Goal: Find specific page/section: Find specific page/section

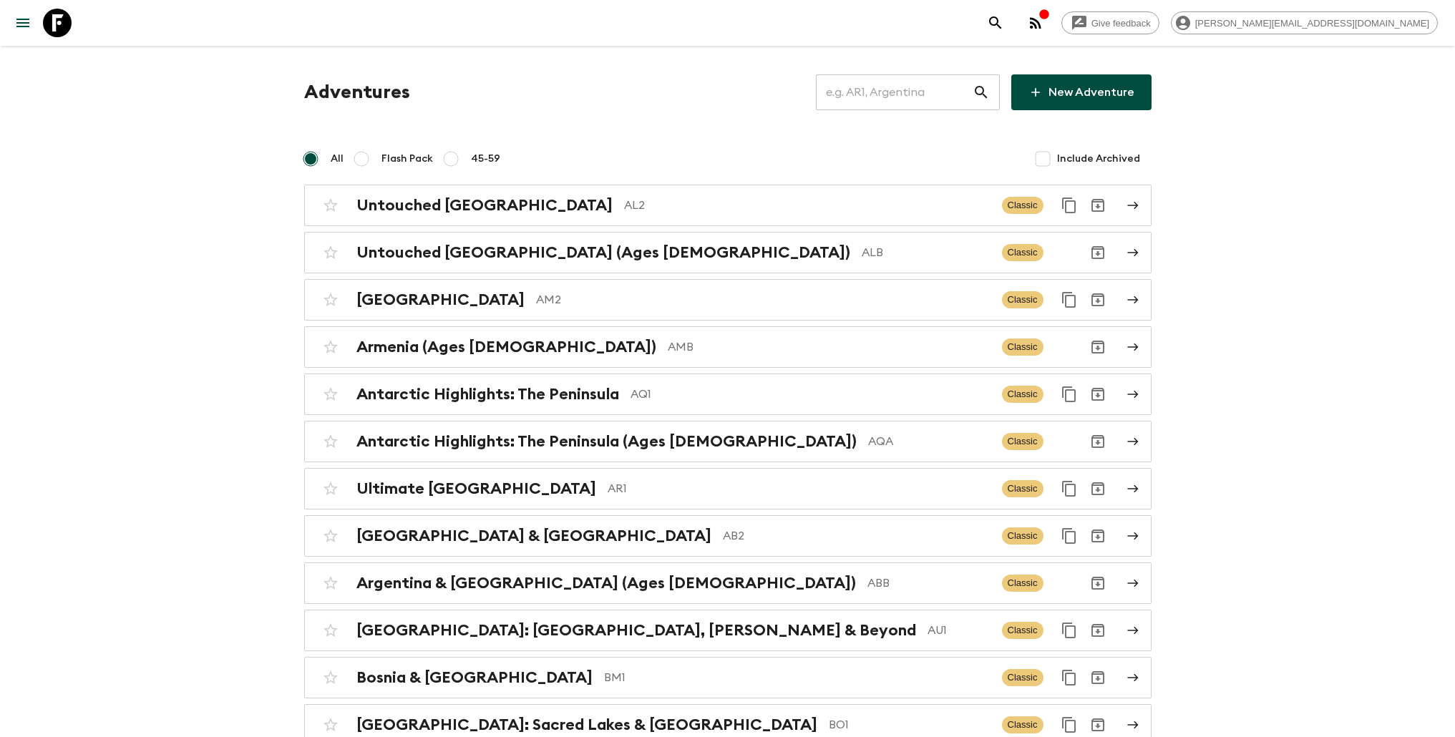
click at [884, 95] on input "text" at bounding box center [894, 92] width 157 height 40
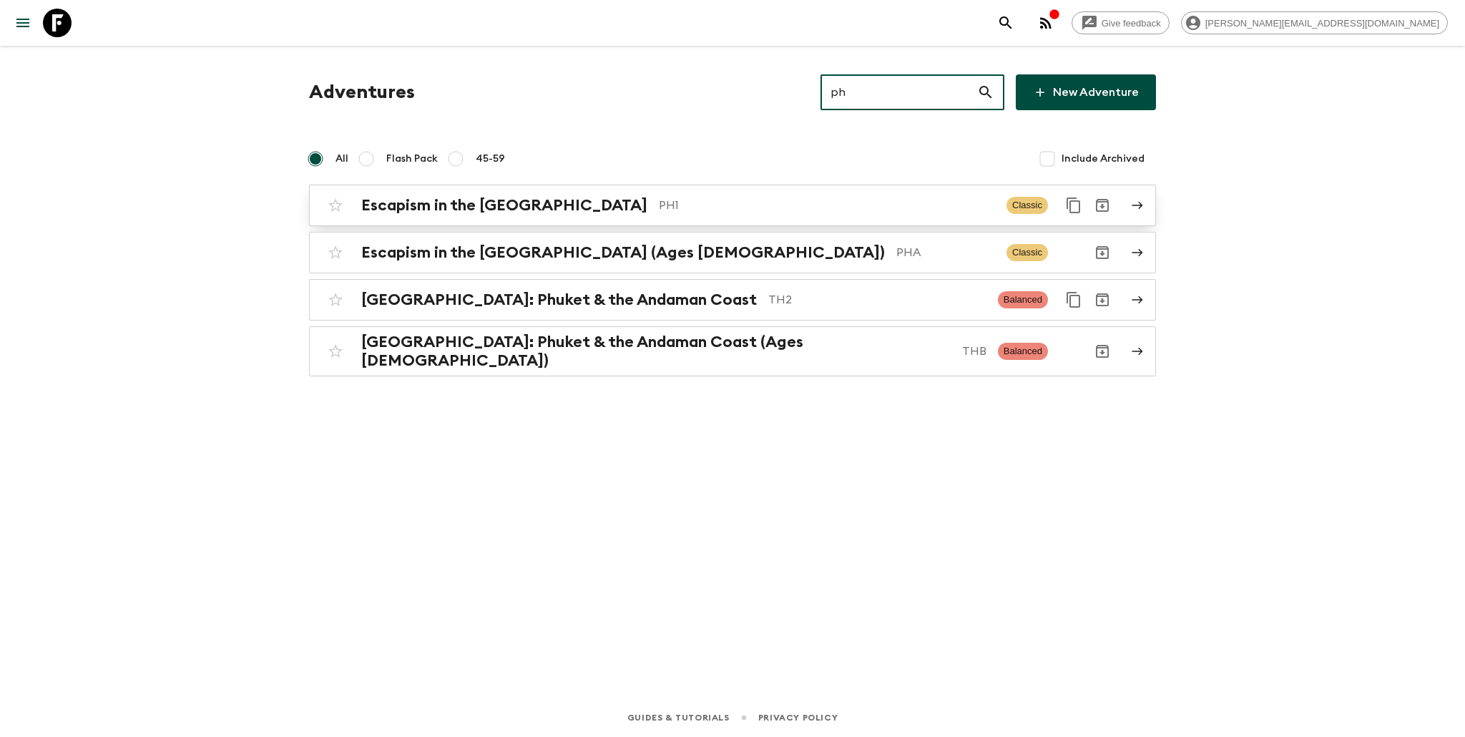
type input "ph"
click at [786, 200] on p "PH1" at bounding box center [827, 205] width 336 height 17
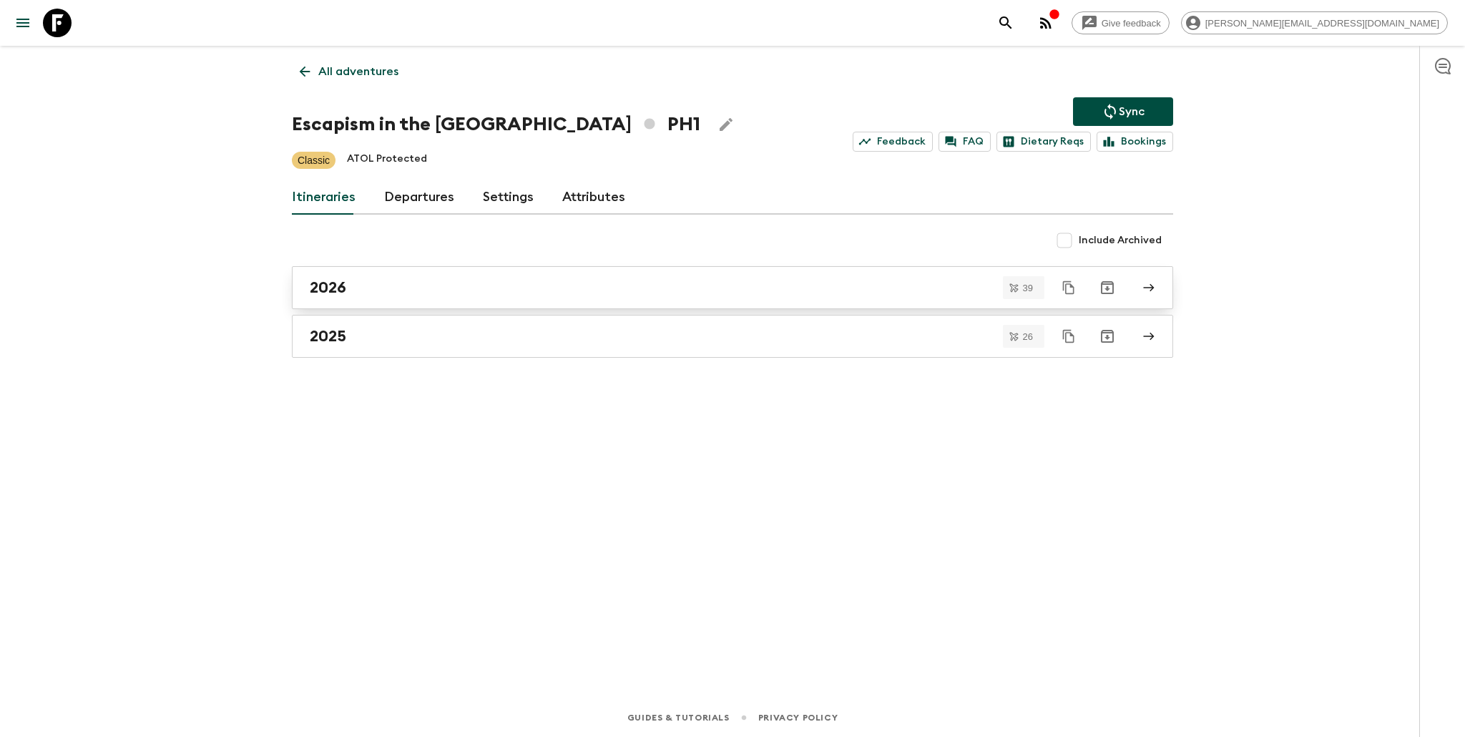
click at [396, 274] on link "2026" at bounding box center [733, 287] width 882 height 43
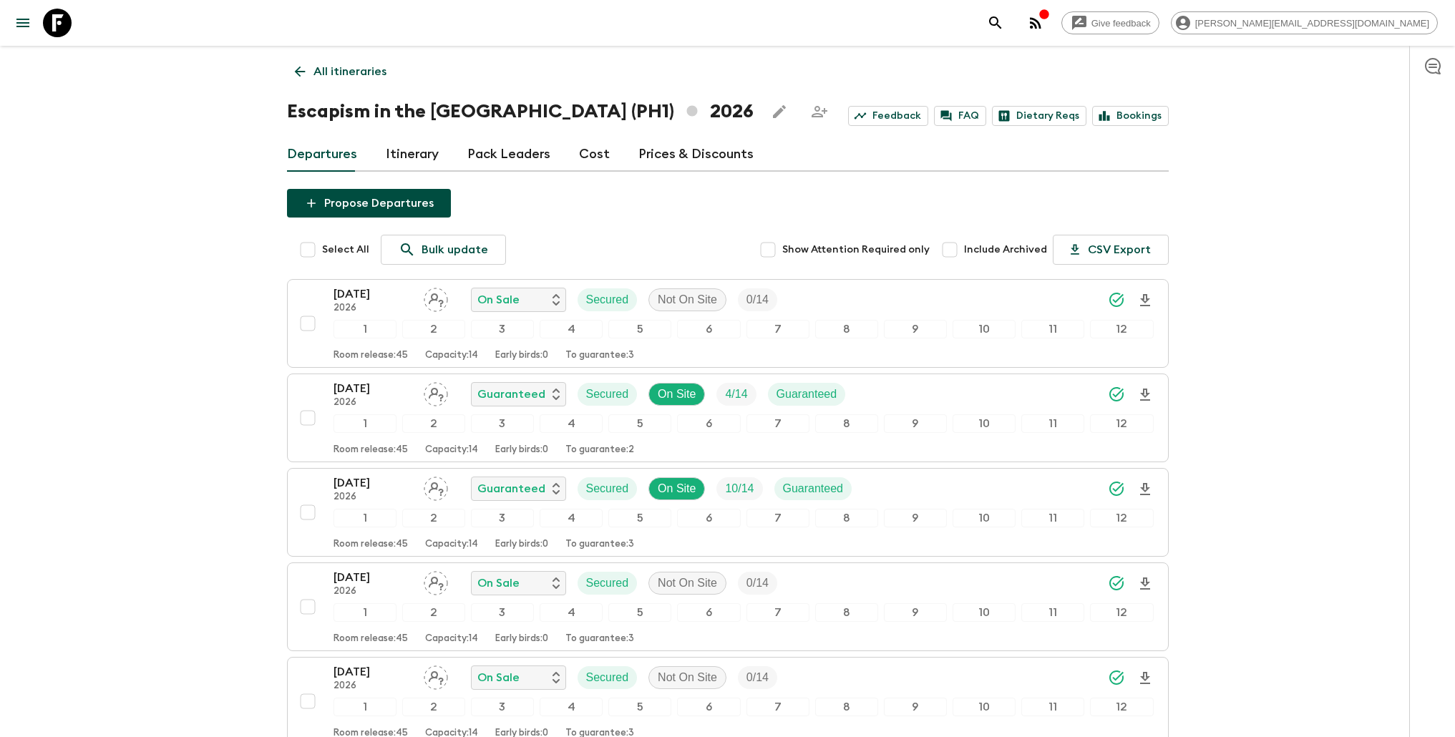
drag, startPoint x: 345, startPoint y: 69, endPoint x: 369, endPoint y: 69, distance: 24.3
click at [346, 69] on p "All itineraries" at bounding box center [349, 71] width 73 height 17
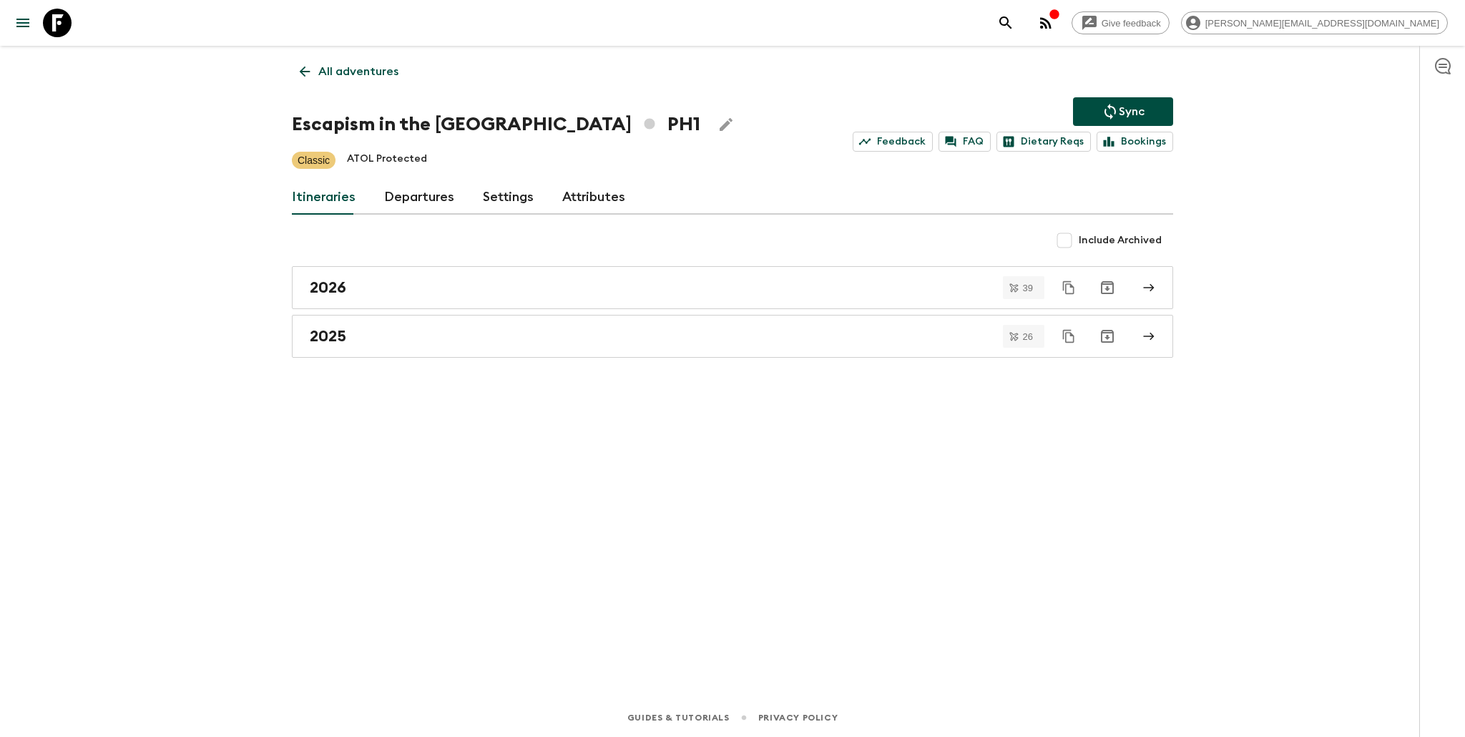
click at [345, 80] on link "All adventures" at bounding box center [349, 71] width 114 height 29
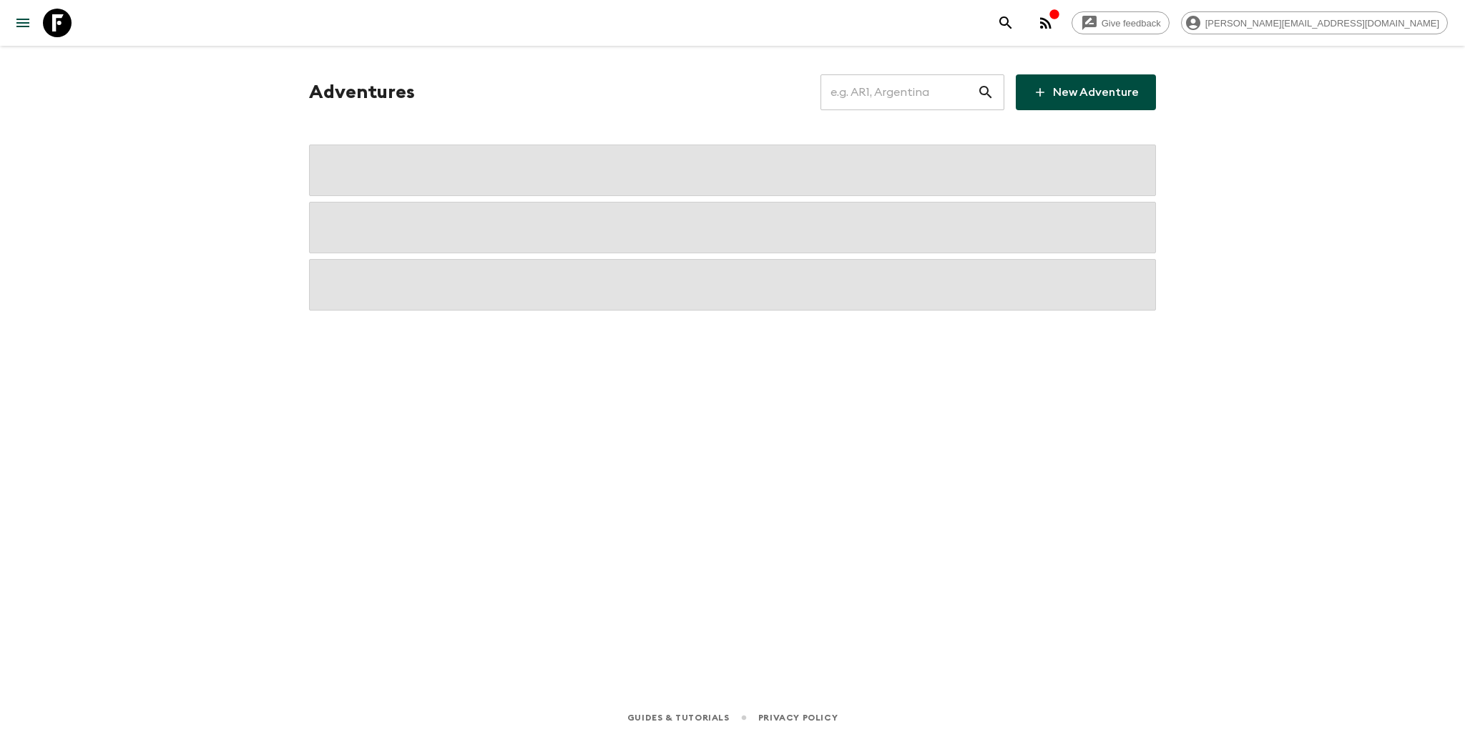
click at [922, 99] on input "text" at bounding box center [899, 92] width 157 height 40
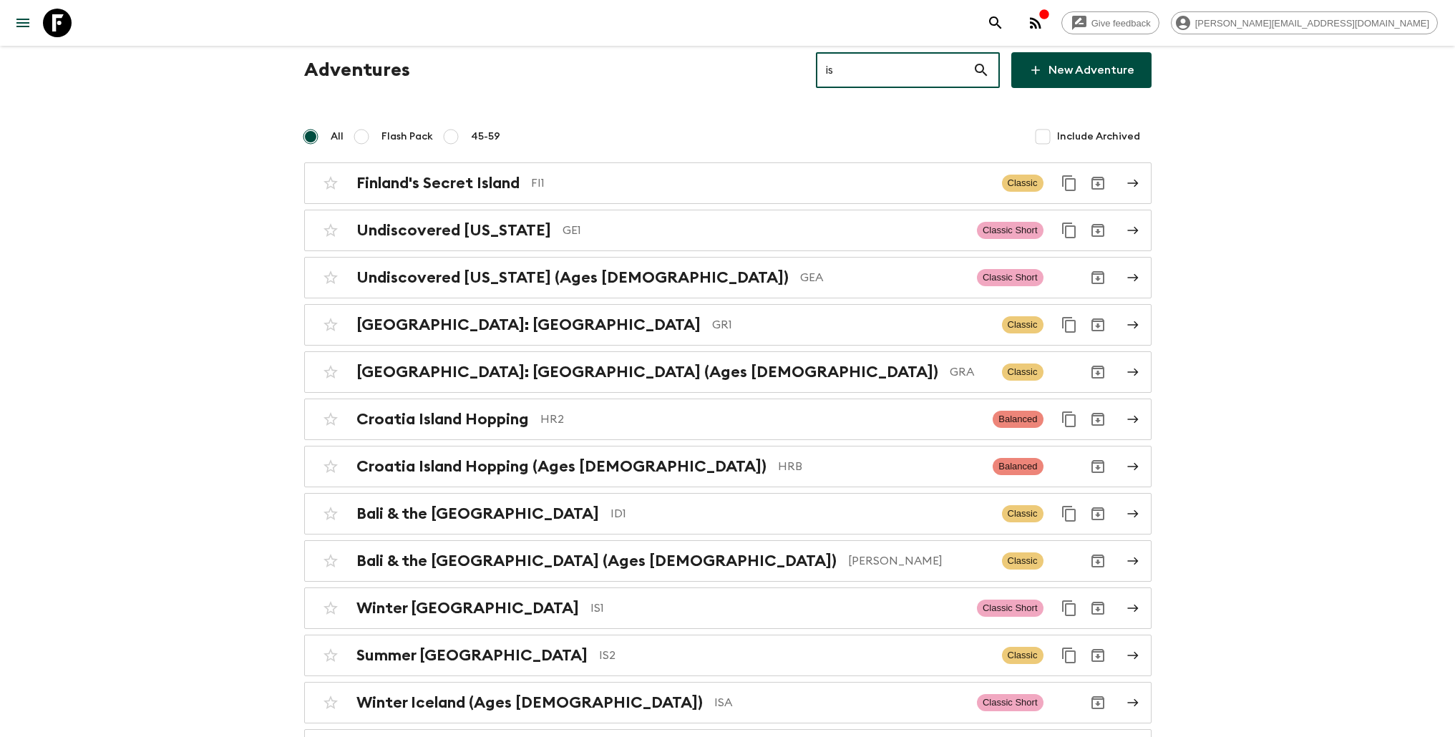
scroll to position [42, 0]
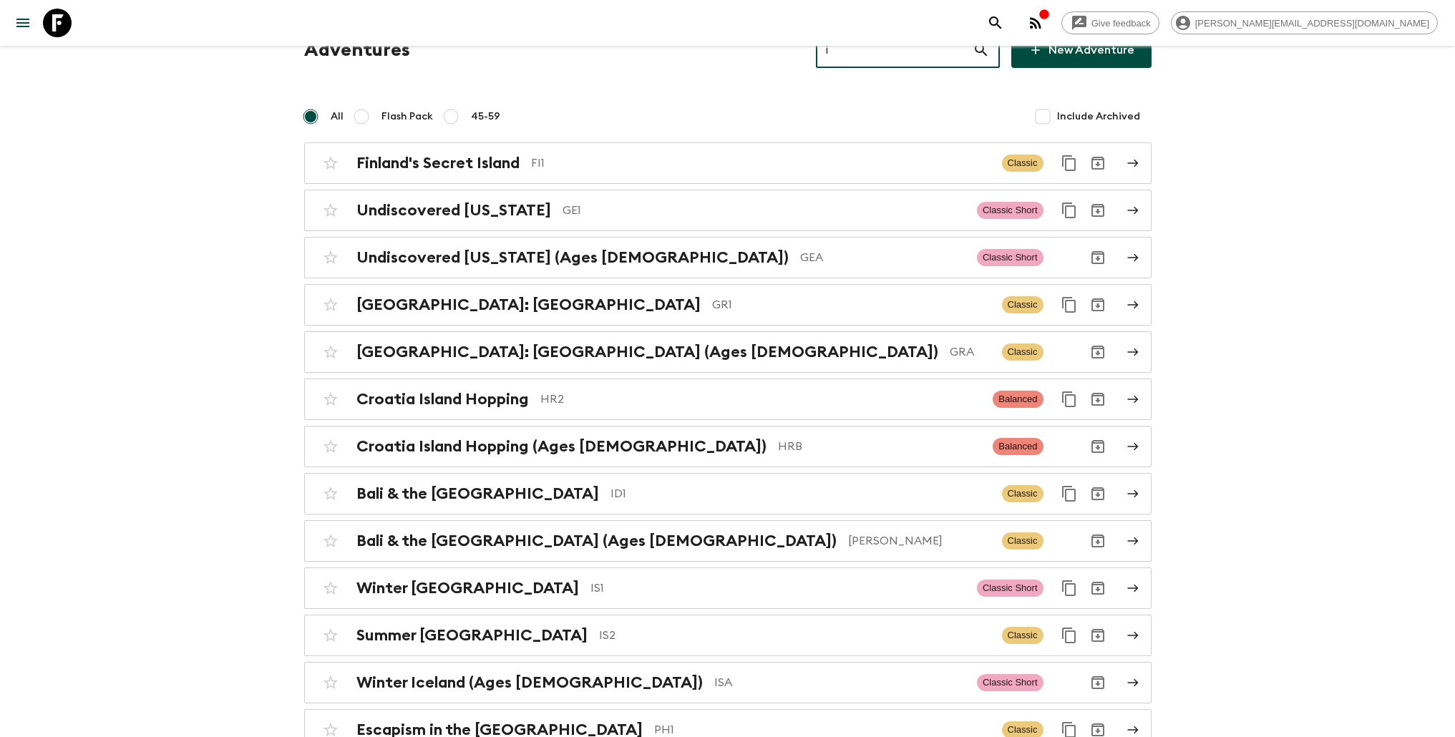
type input "id"
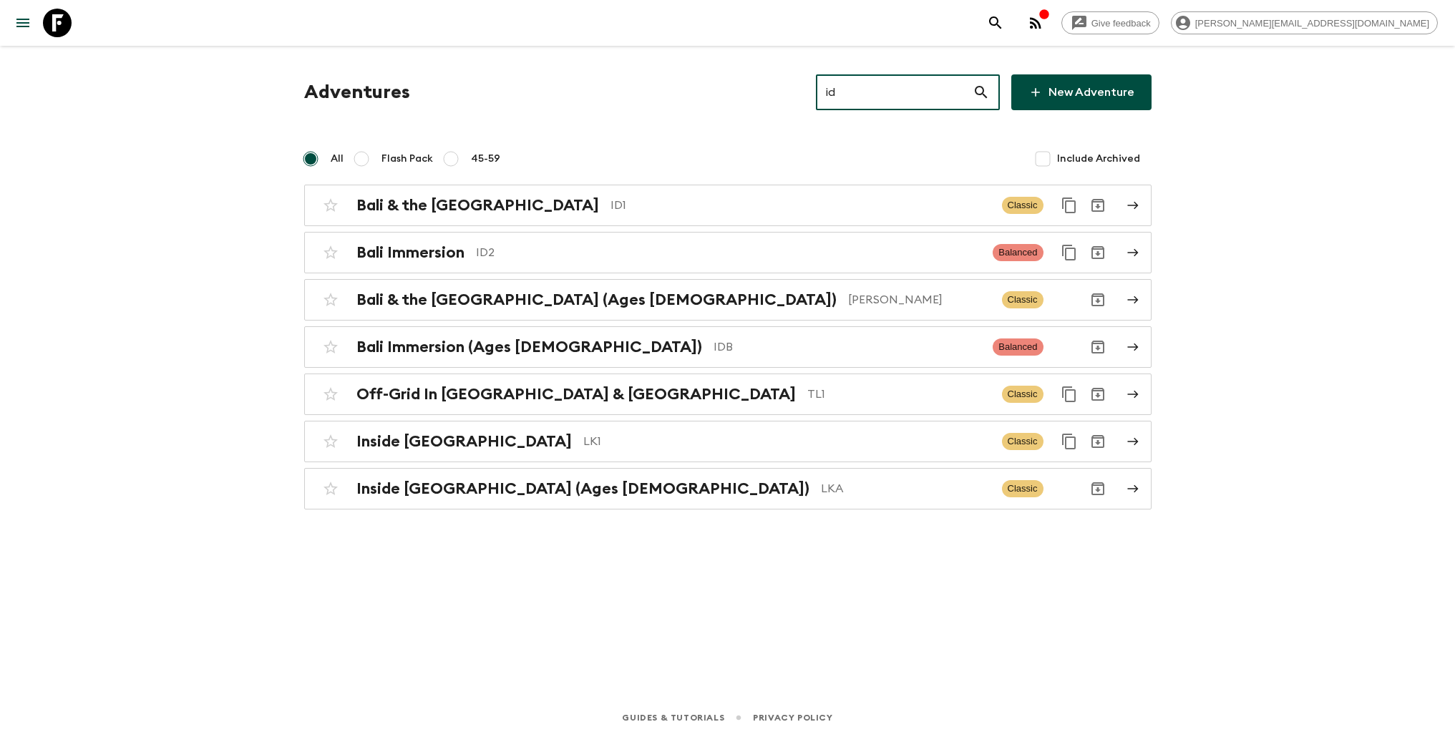
scroll to position [0, 0]
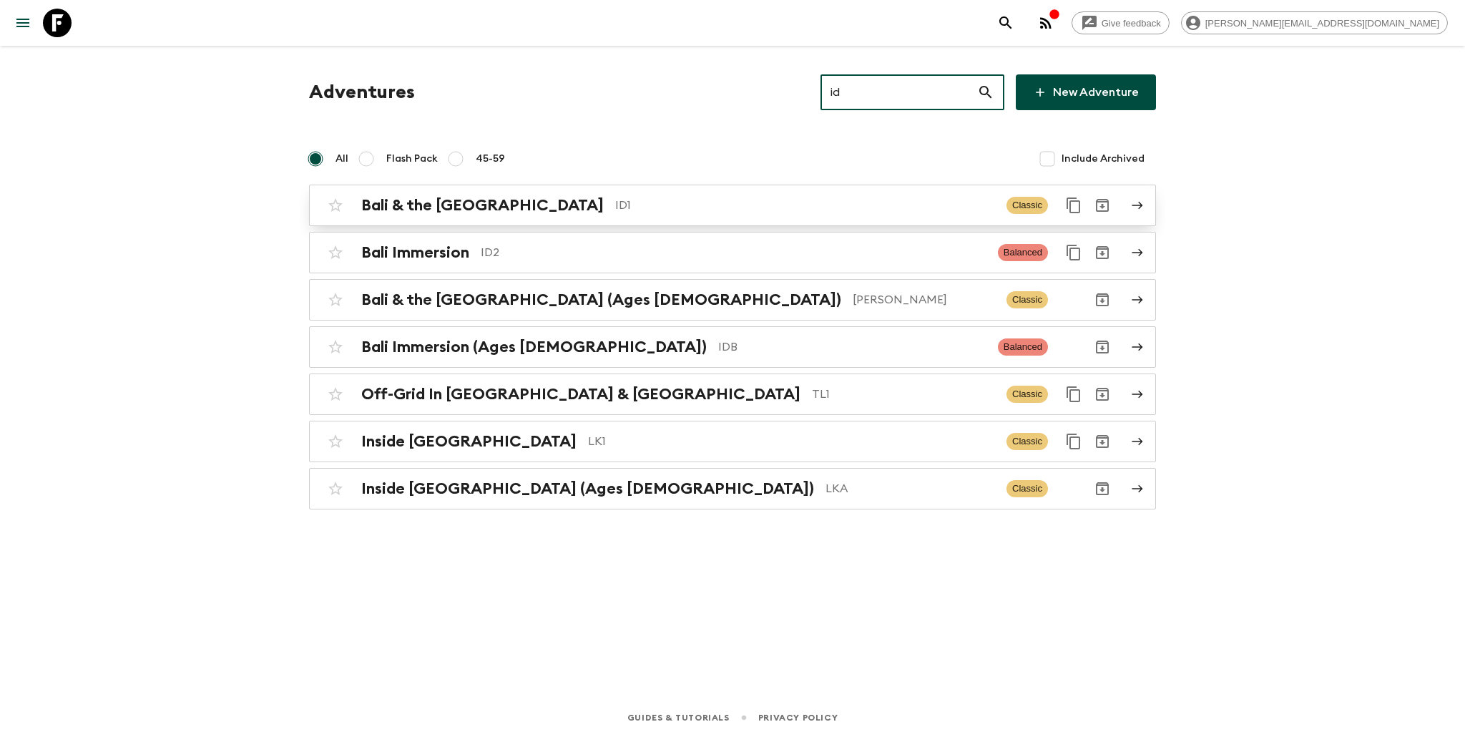
click at [615, 200] on p "ID1" at bounding box center [805, 205] width 380 height 17
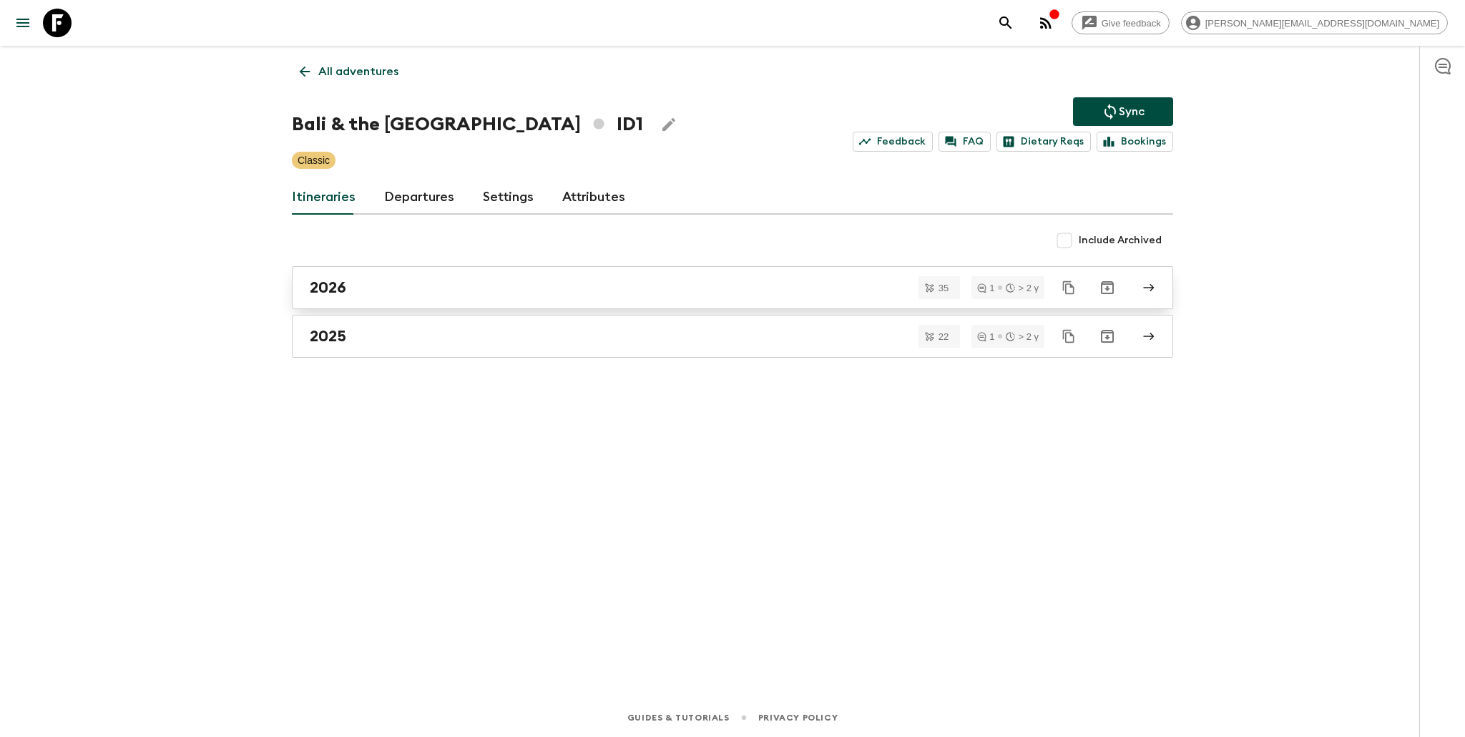
click at [445, 293] on div "2026" at bounding box center [719, 287] width 819 height 19
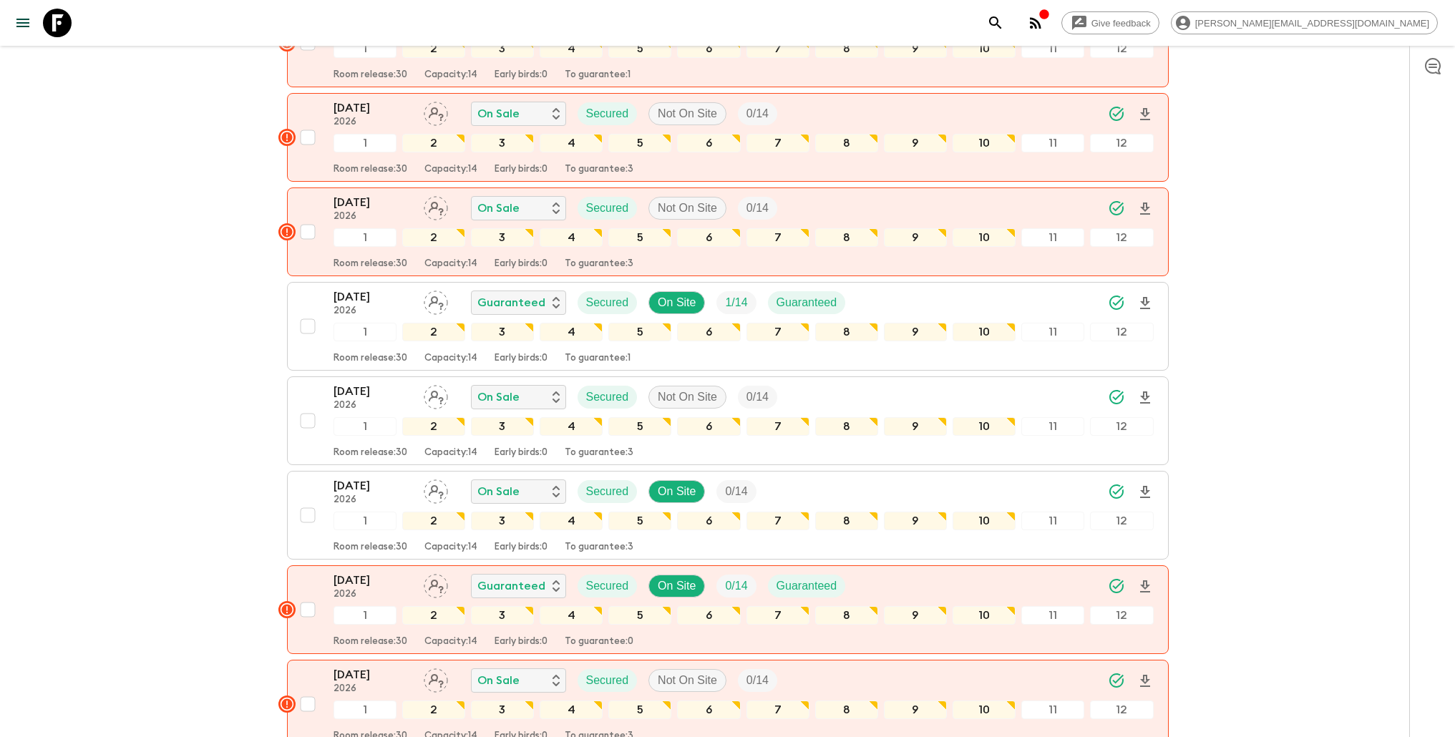
scroll to position [1820, 0]
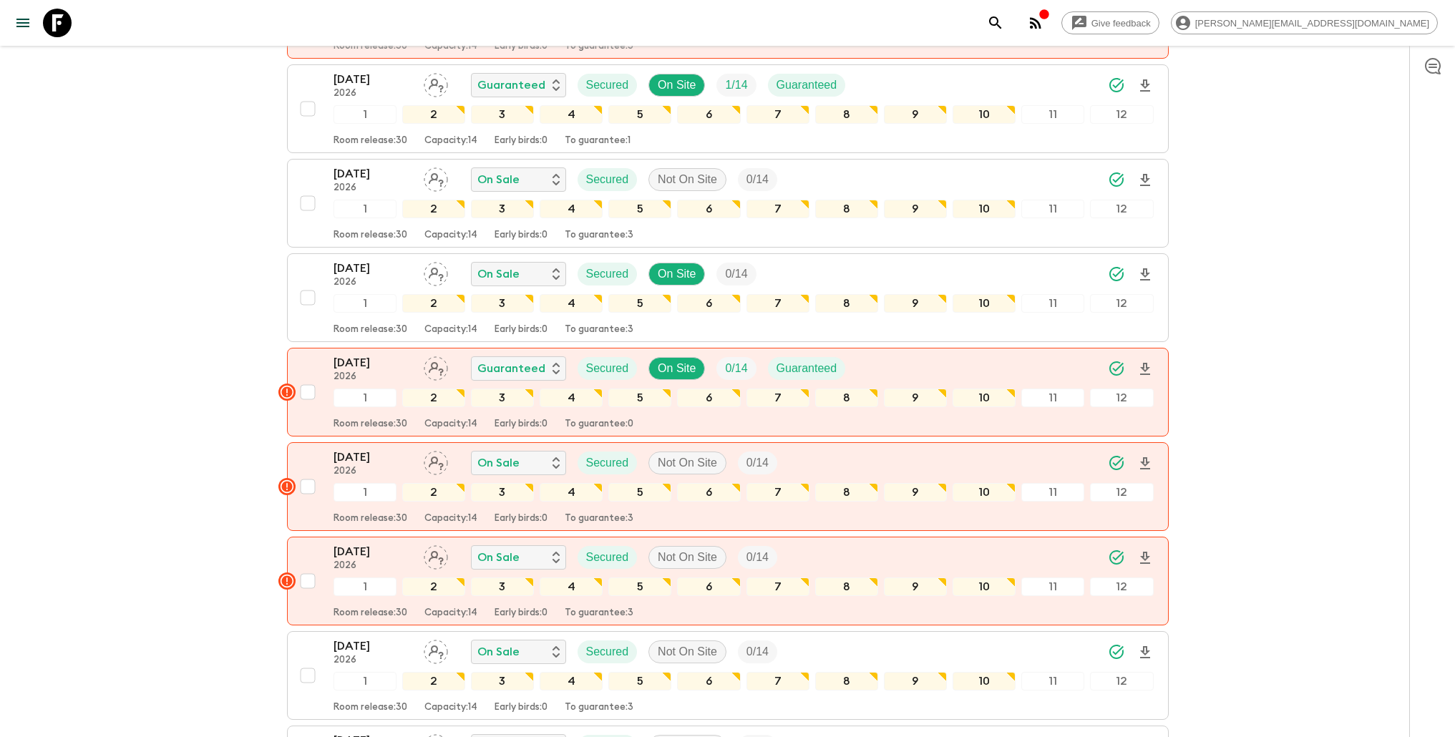
click at [1041, 26] on icon "button" at bounding box center [1035, 22] width 11 height 11
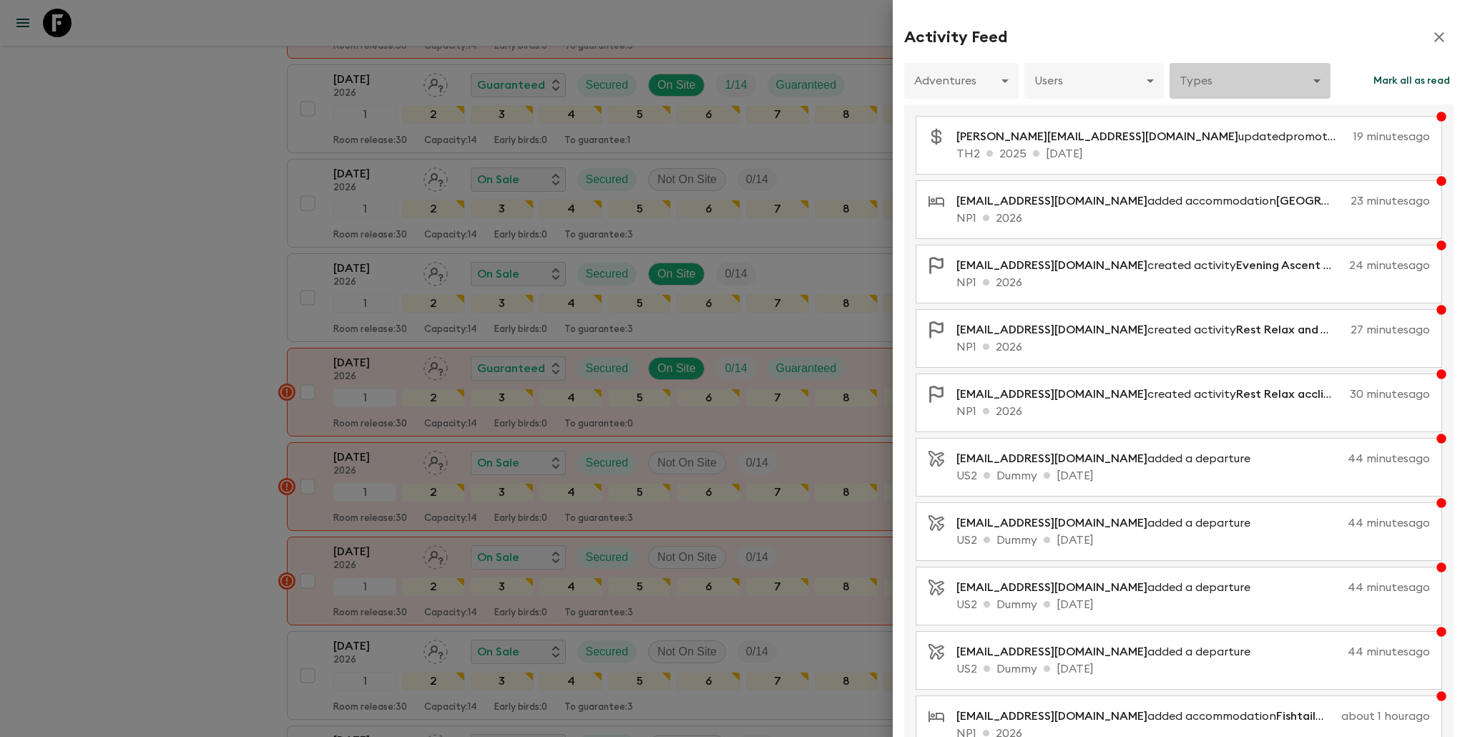
click at [1231, 74] on body "Give feedback [PERSON_NAME][EMAIL_ADDRESS][DOMAIN_NAME] All itineraries [GEOGRA…" at bounding box center [732, 35] width 1465 height 3710
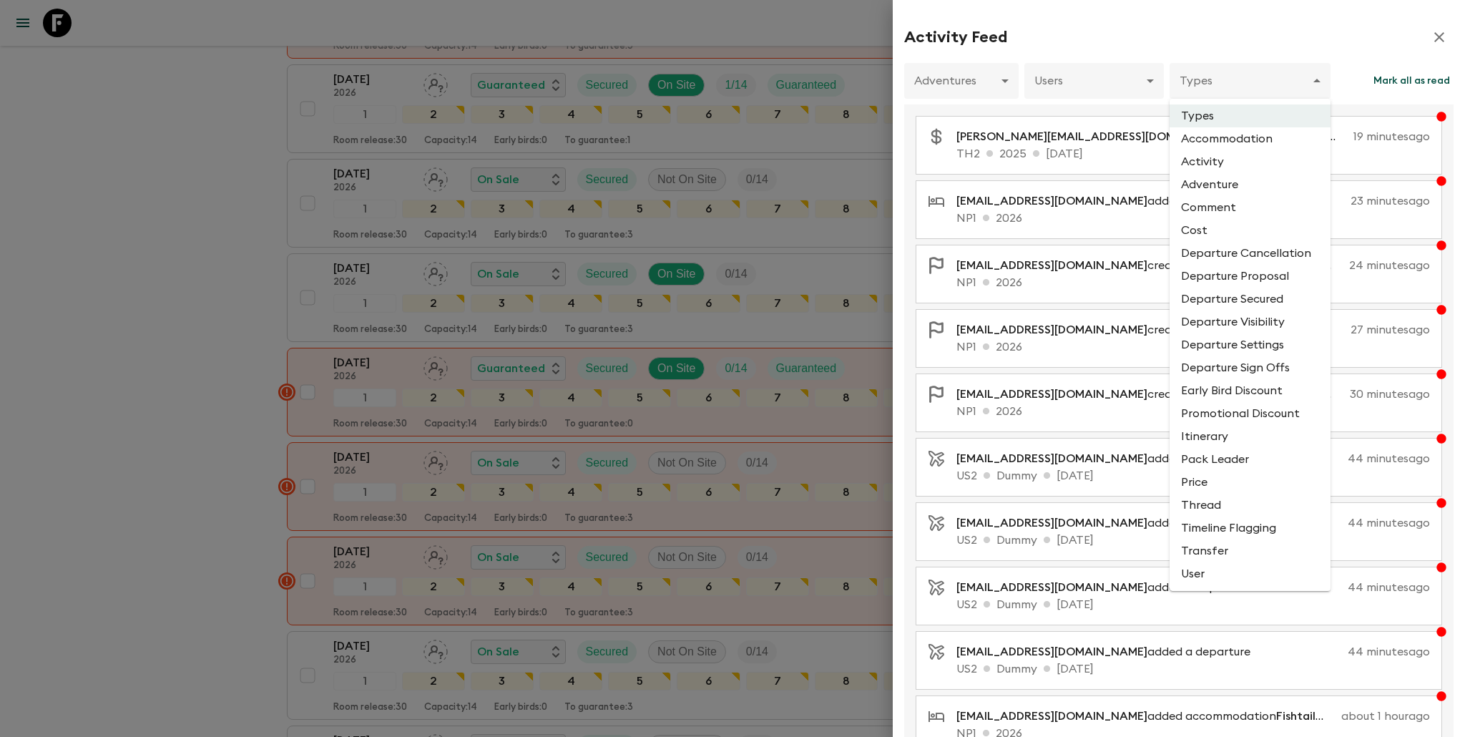
click at [1233, 230] on li "Cost" at bounding box center [1250, 230] width 161 height 23
type input "COST"
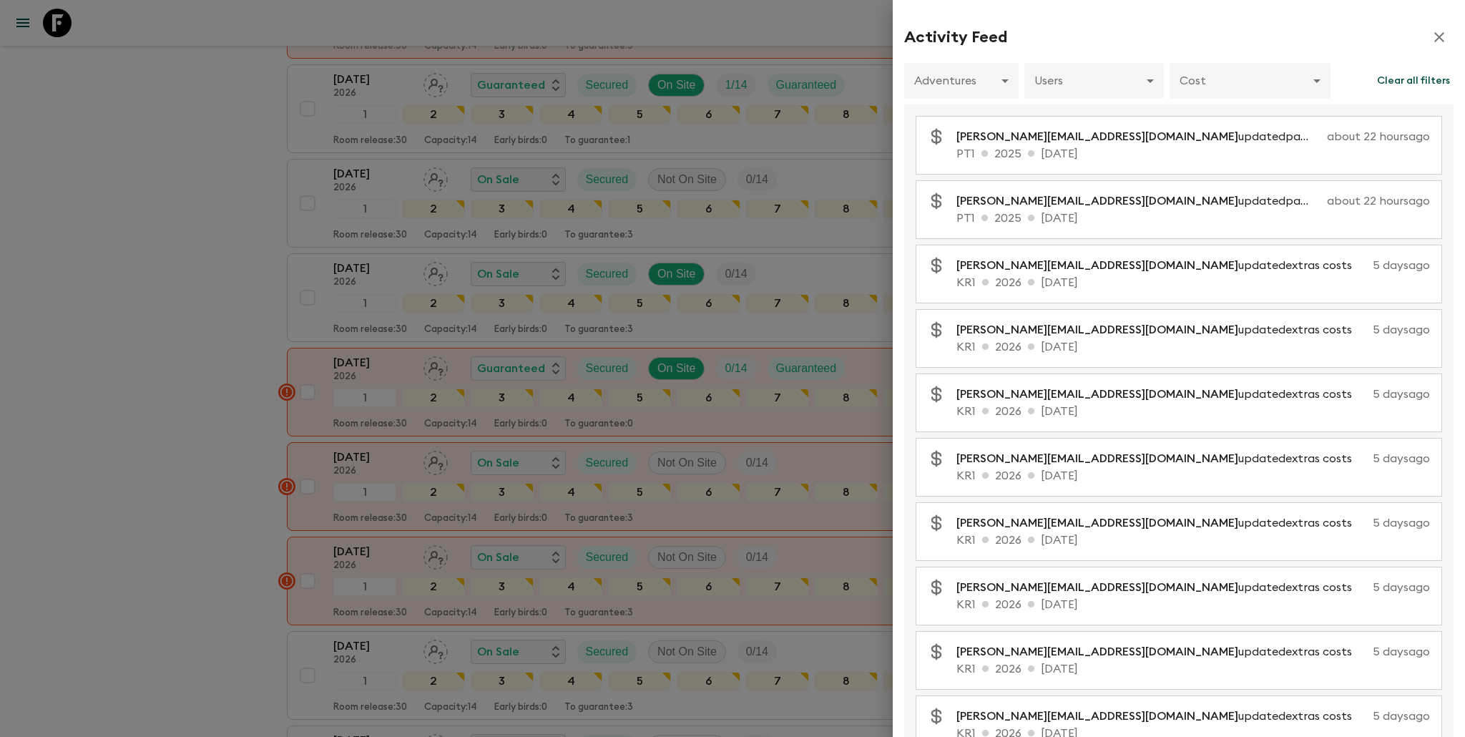
drag, startPoint x: 1400, startPoint y: 79, endPoint x: 1418, endPoint y: 62, distance: 25.8
click at [1400, 79] on button "Clear all filters" at bounding box center [1414, 81] width 80 height 36
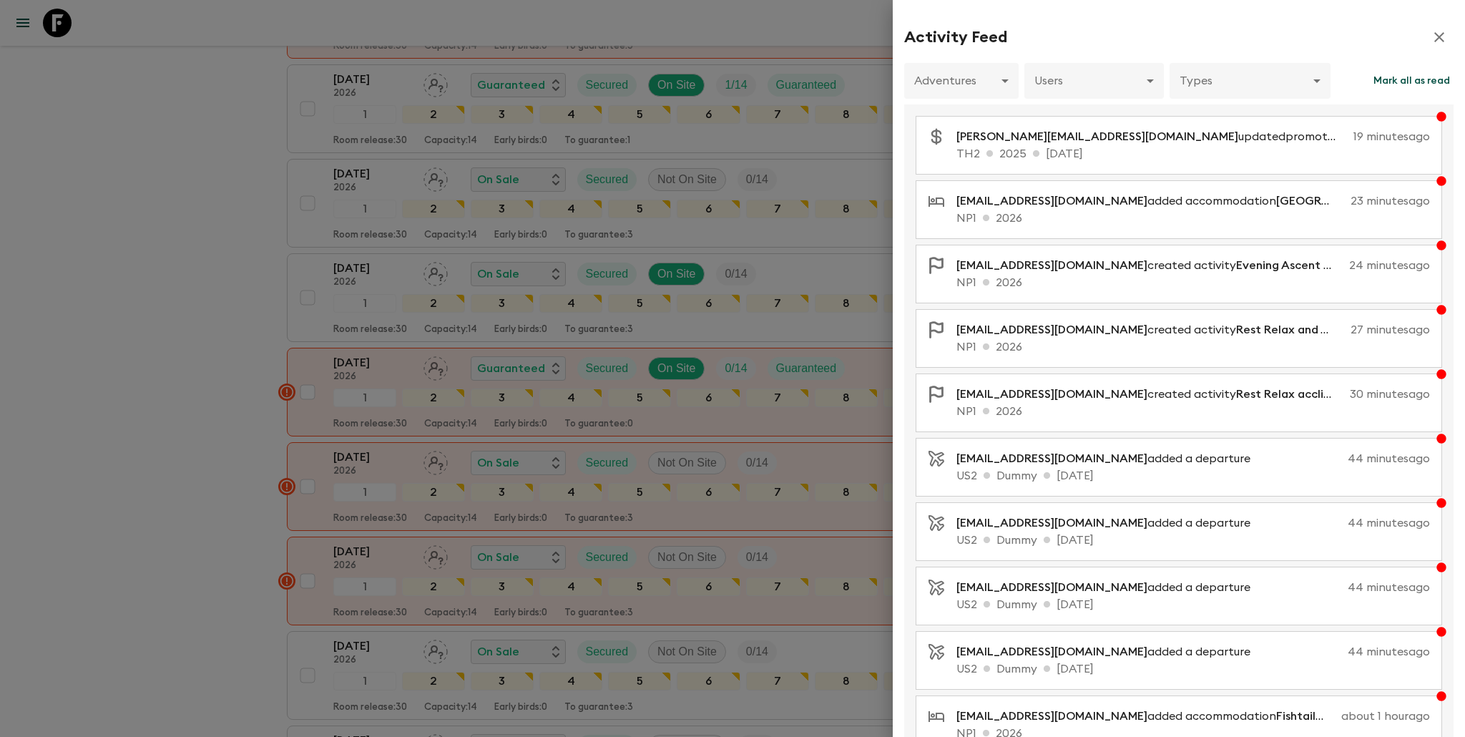
click at [1435, 38] on icon "button" at bounding box center [1440, 37] width 10 height 10
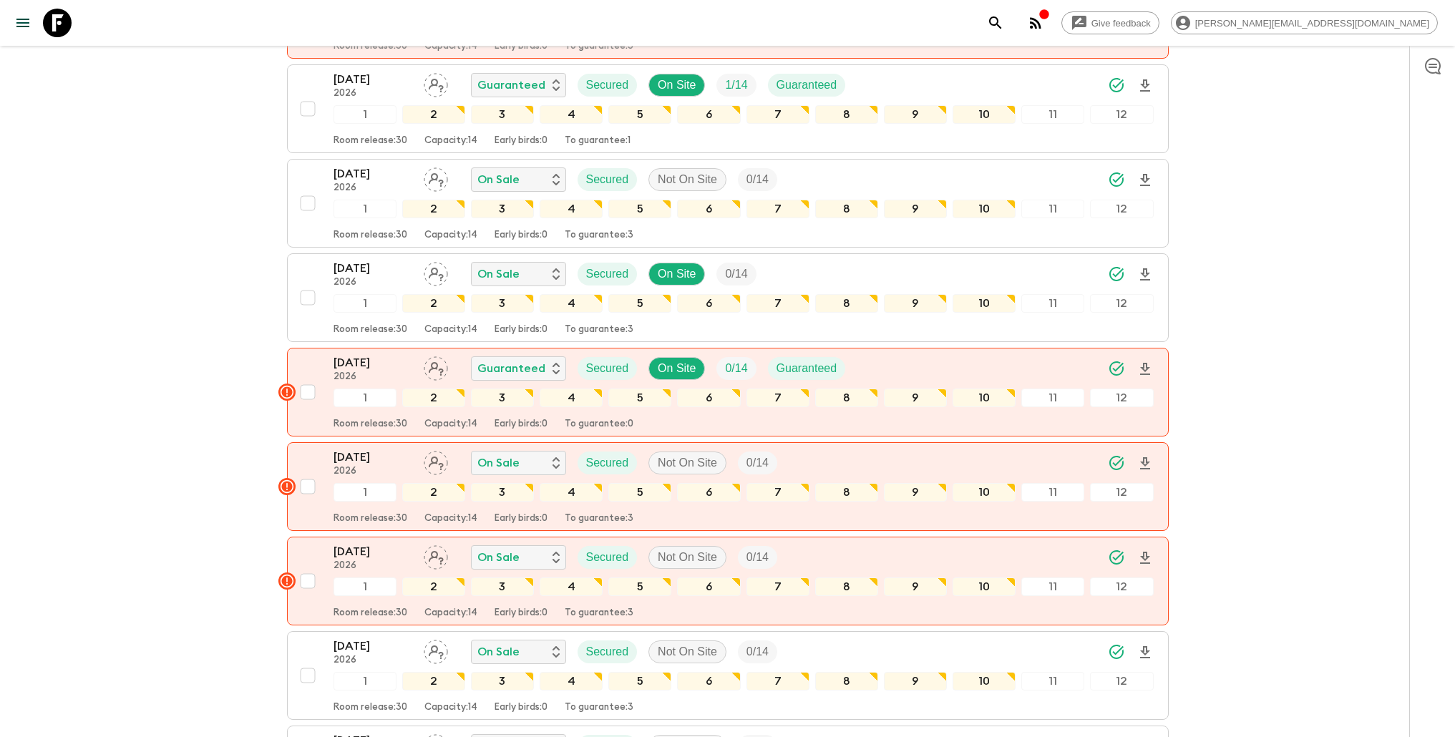
click at [1044, 20] on icon "button" at bounding box center [1035, 22] width 17 height 17
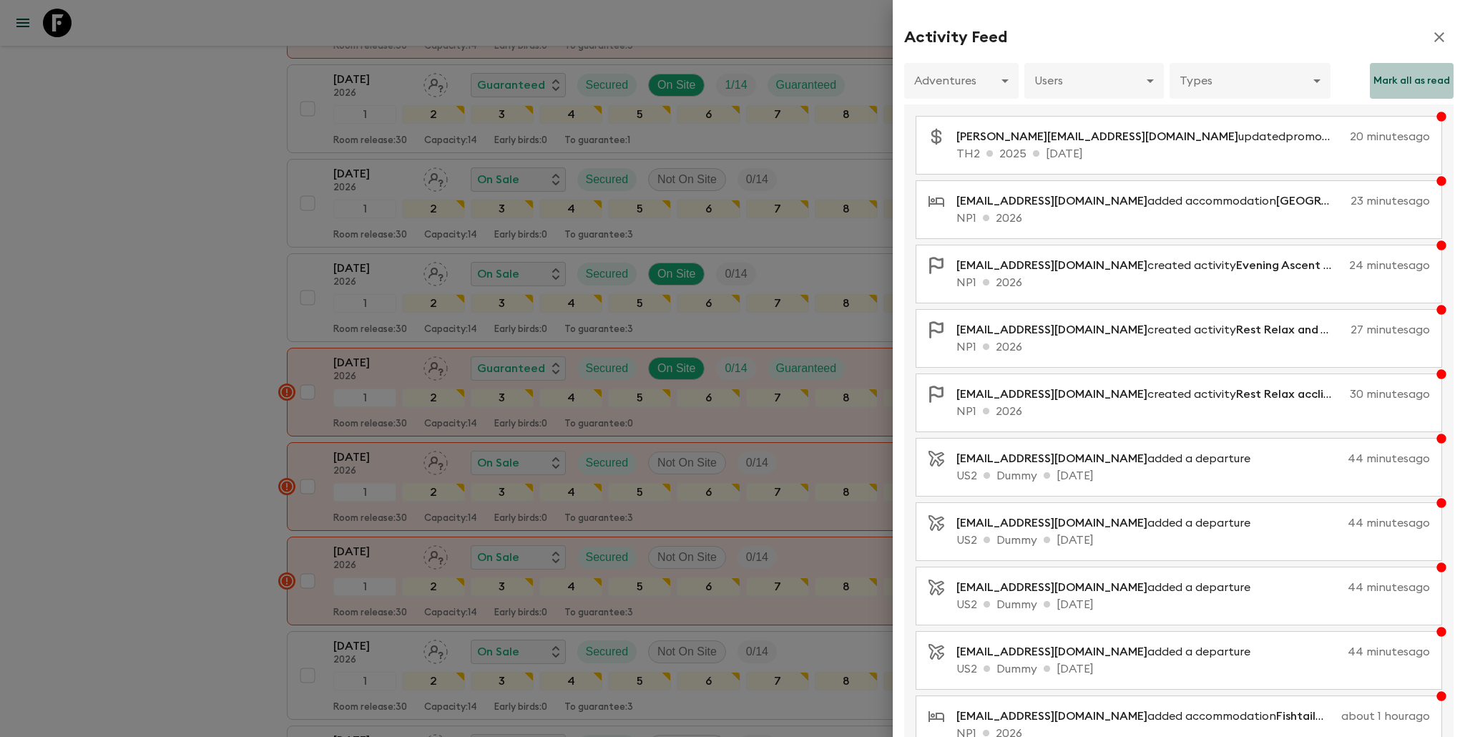
click at [1385, 78] on button "Mark all as read" at bounding box center [1412, 81] width 84 height 36
click at [1431, 36] on icon "button" at bounding box center [1439, 37] width 17 height 17
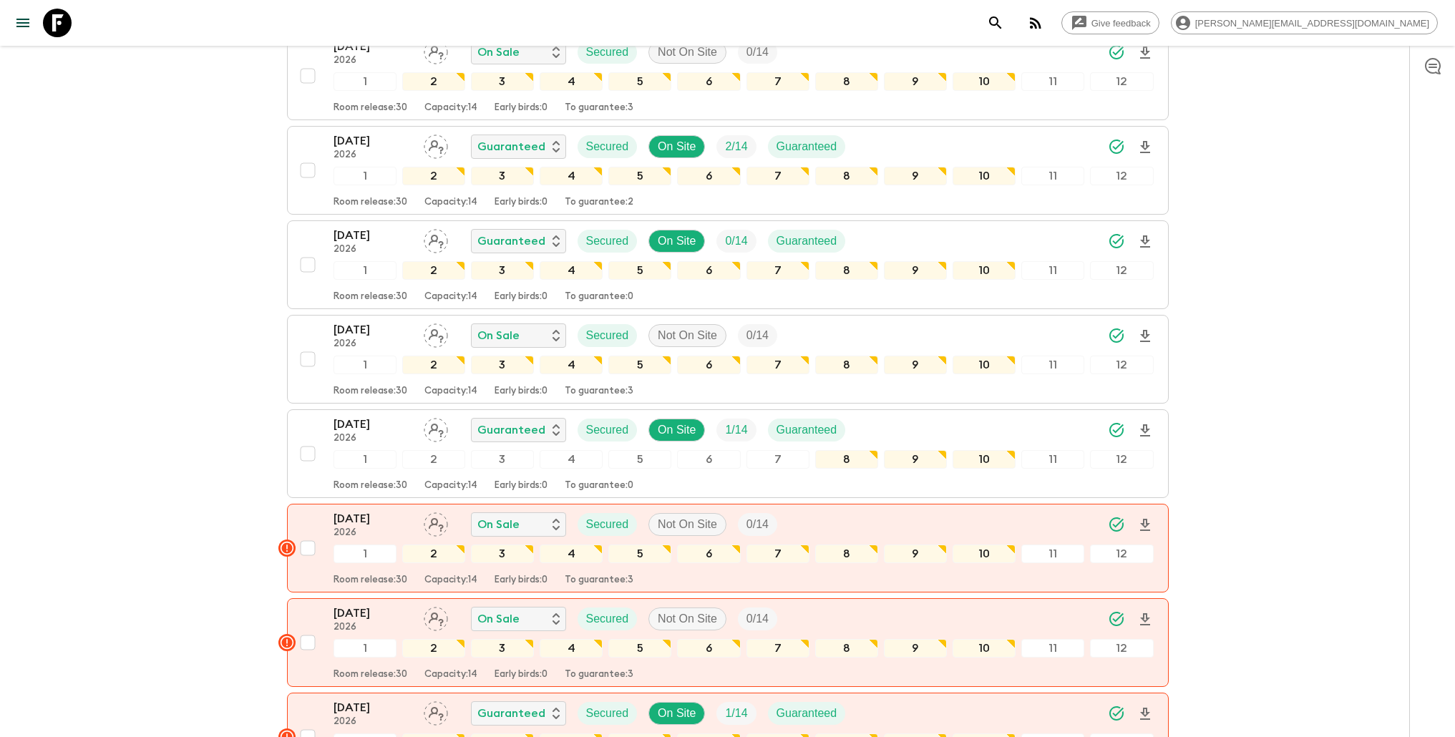
scroll to position [0, 0]
